Goal: Navigation & Orientation: Find specific page/section

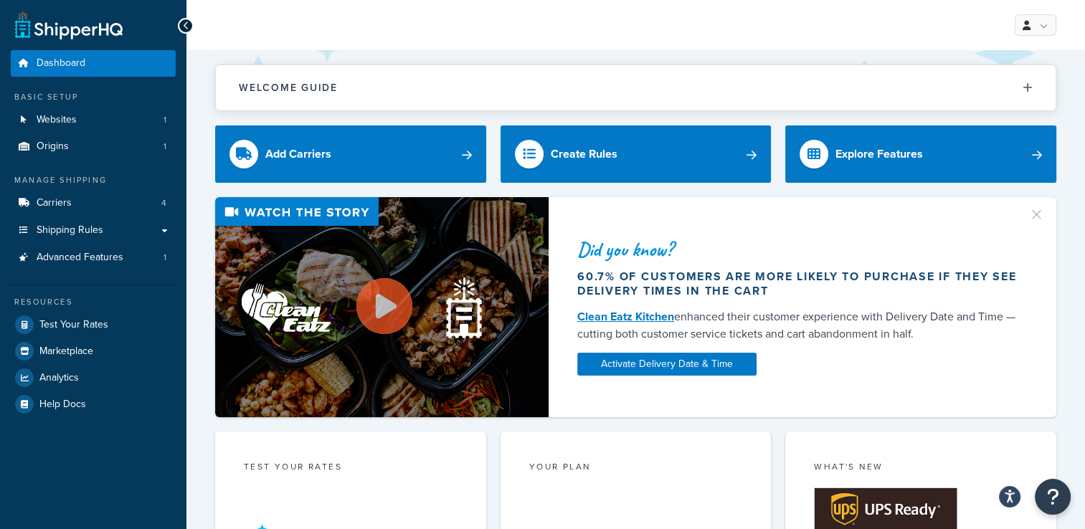
click at [565, 10] on div "My Profile Billing Global Settings Contact Us Logout" at bounding box center [635, 25] width 898 height 50
click at [571, 27] on div "My Profile Billing Global Settings Contact Us Logout" at bounding box center [635, 25] width 898 height 50
click at [546, 22] on div "My Profile Billing Global Settings Contact Us Logout" at bounding box center [635, 25] width 898 height 50
click at [604, 39] on div "My Profile Billing Global Settings Contact Us Logout" at bounding box center [635, 25] width 898 height 50
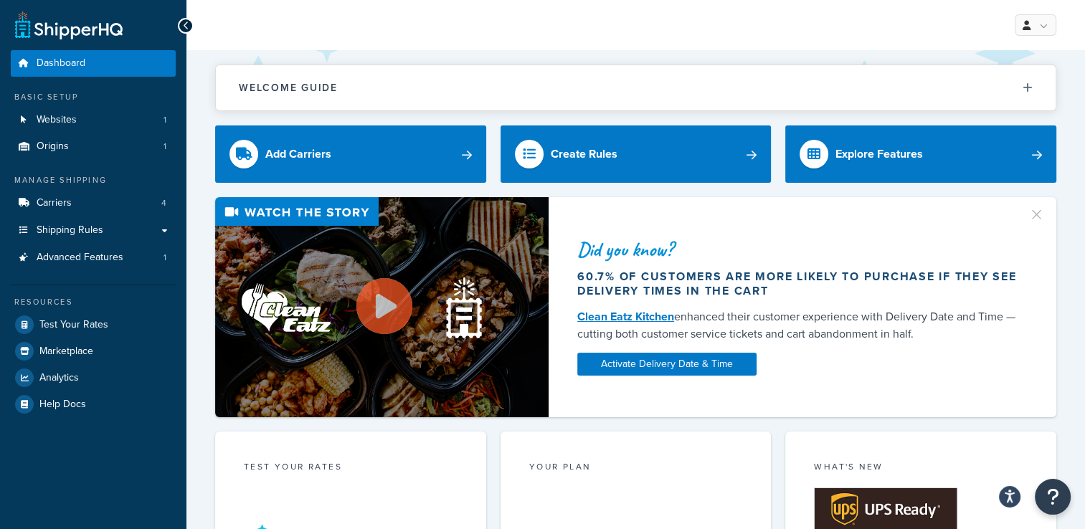
click at [579, 26] on div "My Profile Billing Global Settings Contact Us Logout" at bounding box center [635, 25] width 898 height 50
click at [570, 18] on div "My Profile Billing Global Settings Contact Us Logout" at bounding box center [635, 25] width 898 height 50
click at [558, 10] on div "My Profile Billing Global Settings Contact Us Logout" at bounding box center [635, 25] width 898 height 50
click at [522, 15] on div "My Profile Billing Global Settings Contact Us Logout" at bounding box center [635, 25] width 898 height 50
click at [556, 14] on div "My Profile Billing Global Settings Contact Us Logout" at bounding box center [635, 25] width 898 height 50
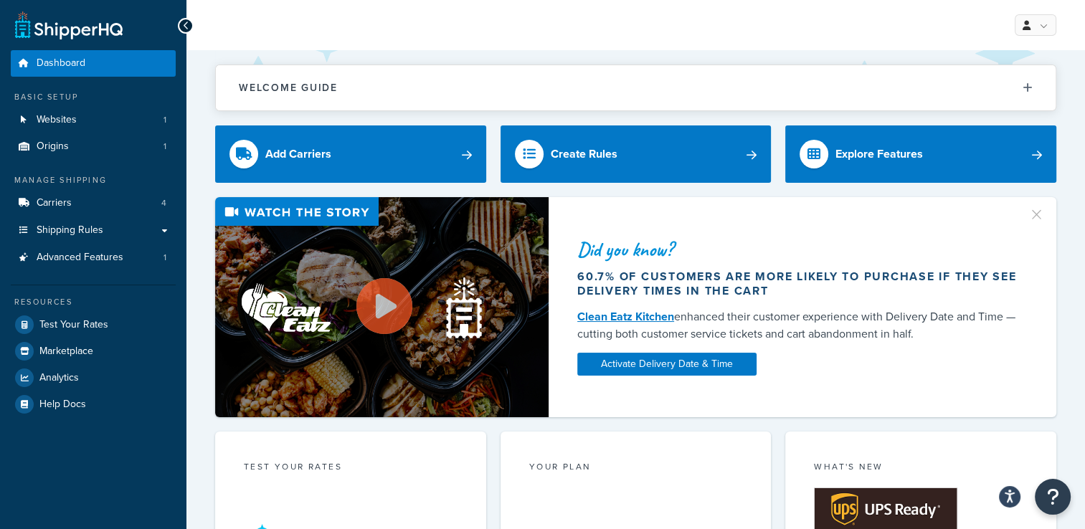
click at [556, 19] on div "My Profile Billing Global Settings Contact Us Logout" at bounding box center [635, 25] width 898 height 50
click at [584, 24] on div "My Profile Billing Global Settings Contact Us Logout" at bounding box center [635, 25] width 898 height 50
click at [581, 18] on div "My Profile Billing Global Settings Contact Us Logout" at bounding box center [635, 25] width 898 height 50
click at [488, 42] on div "My Profile Billing Global Settings Contact Us Logout" at bounding box center [635, 25] width 898 height 50
click at [480, 32] on div "My Profile Billing Global Settings Contact Us Logout" at bounding box center [635, 25] width 898 height 50
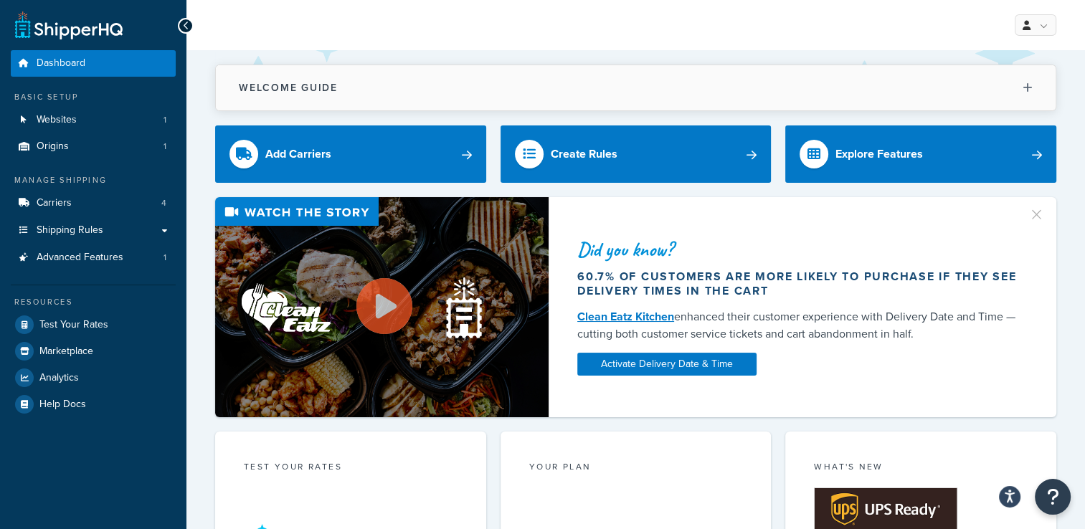
click at [618, 82] on button "Welcome Guide" at bounding box center [636, 87] width 840 height 45
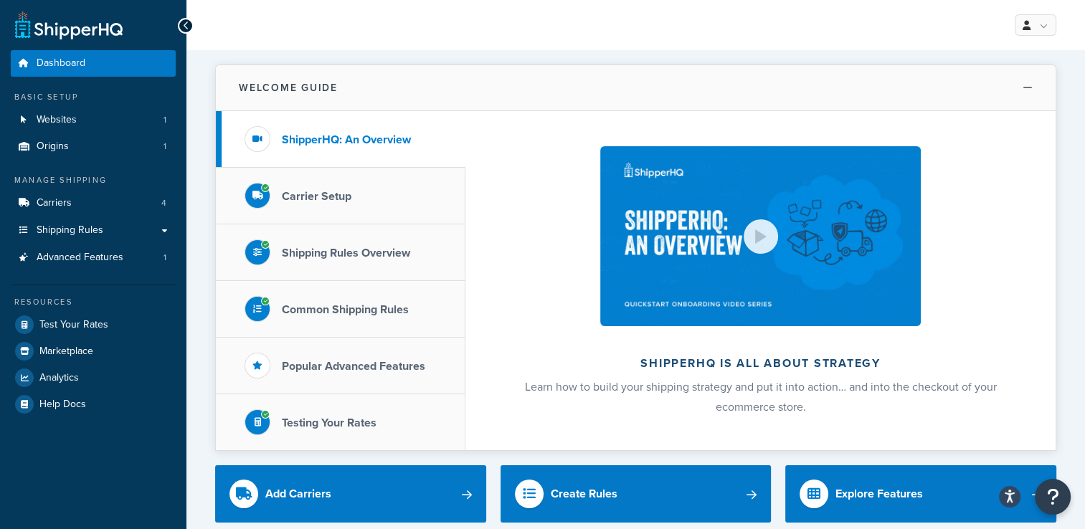
click at [623, 79] on button "Welcome Guide" at bounding box center [636, 88] width 840 height 46
